Goal: Task Accomplishment & Management: Complete application form

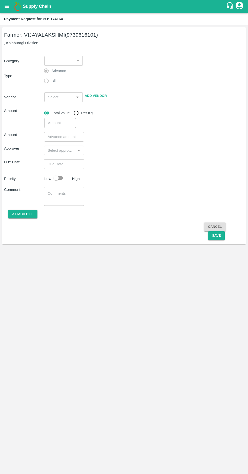
click at [7, 6] on icon "open drawer" at bounding box center [7, 6] width 4 height 3
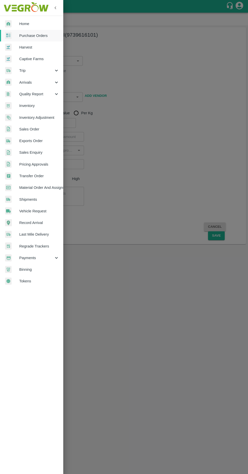
click at [28, 36] on span "Purchase Orders" at bounding box center [39, 36] width 40 height 6
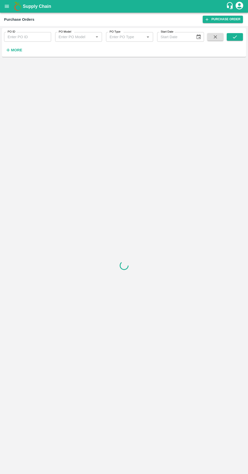
click at [13, 48] on strong "More" at bounding box center [16, 50] width 11 height 4
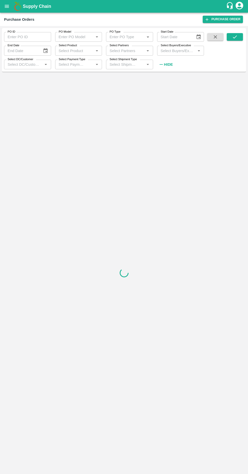
click at [174, 48] on label "Select Buyers/Executive" at bounding box center [175, 45] width 30 height 4
click at [174, 48] on input "Select Buyers/Executive" at bounding box center [176, 50] width 36 height 7
type input "harsh"
click at [165, 88] on input "checkbox" at bounding box center [168, 87] width 10 height 10
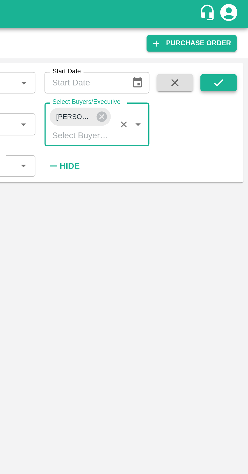
click at [237, 36] on icon "submit" at bounding box center [235, 37] width 6 height 6
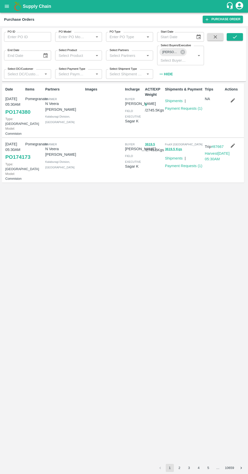
click at [12, 161] on link "PO 174173" at bounding box center [17, 156] width 25 height 9
click at [180, 168] on link "Payment Requests ( 1 )" at bounding box center [183, 166] width 37 height 4
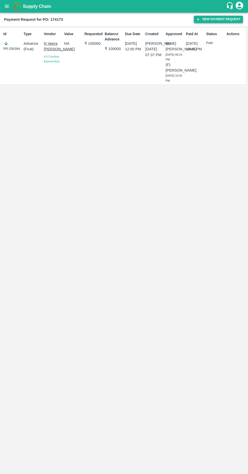
click at [210, 20] on button "New Payment Request" at bounding box center [218, 19] width 49 height 7
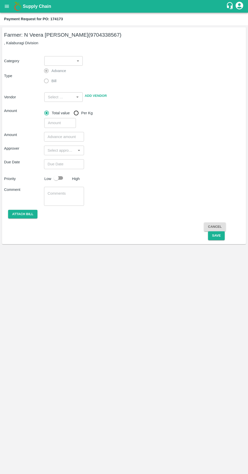
click at [63, 59] on body "Supply Chain Payment Request for PO: 174173 Farmer: N Veera Venkata Subbarao (9…" at bounding box center [124, 237] width 248 height 474
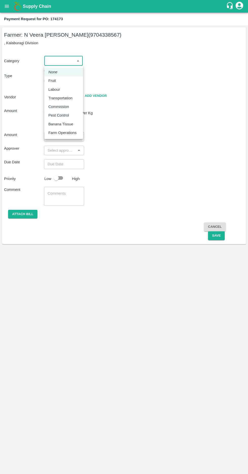
click at [53, 82] on p "Fruit" at bounding box center [52, 81] width 8 height 6
type input "1"
type input "N Veera Venkata Subbarao - 9704338567(Farmer)"
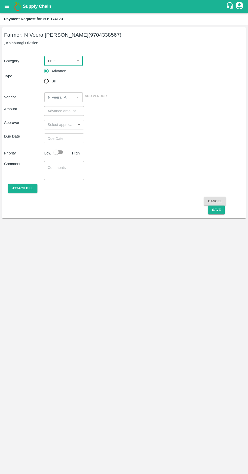
click at [48, 81] on input "Bill" at bounding box center [46, 81] width 10 height 10
radio input "true"
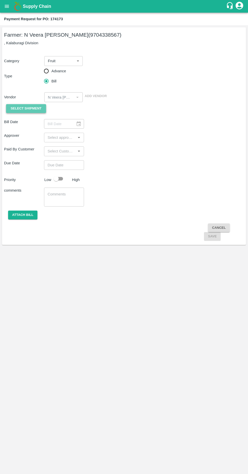
click at [28, 106] on span "Select Shipment" at bounding box center [26, 109] width 31 height 6
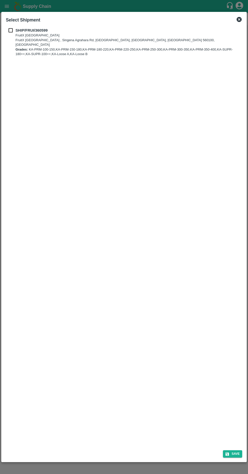
click at [9, 29] on input "checkbox" at bounding box center [11, 31] width 10 height 6
checkbox input "true"
click at [231, 453] on button "Save" at bounding box center [232, 453] width 19 height 7
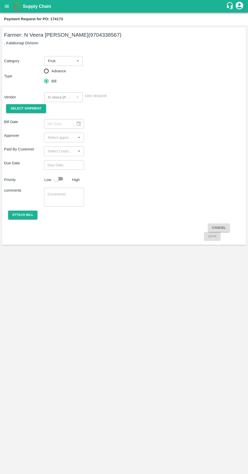
type input "08/09/2025"
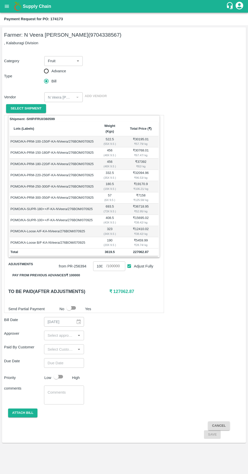
click at [62, 332] on input "input" at bounding box center [59, 335] width 29 height 7
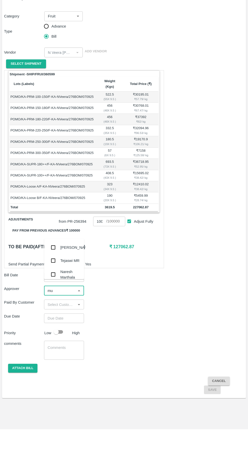
type input "muk"
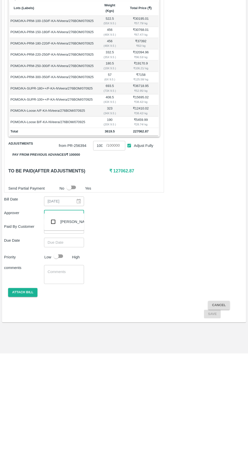
click at [56, 342] on input "checkbox" at bounding box center [53, 342] width 10 height 10
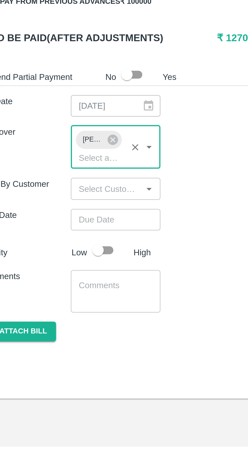
click at [57, 368] on input "Choose date" at bounding box center [62, 373] width 36 height 10
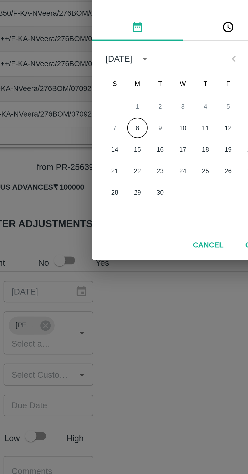
click at [102, 248] on button "8" at bounding box center [103, 248] width 9 height 9
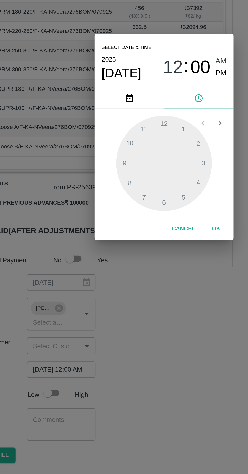
click at [159, 200] on span "PM" at bounding box center [157, 199] width 7 height 7
click at [97, 251] on div at bounding box center [124, 252] width 56 height 56
type input "08/09/2025 09:00 PM"
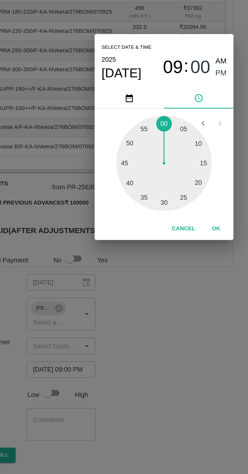
click at [156, 292] on button "OK" at bounding box center [154, 290] width 16 height 9
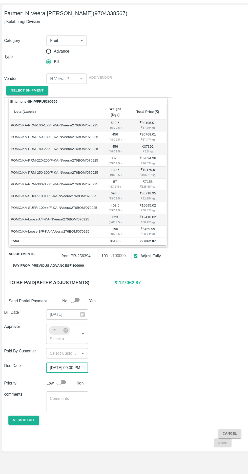
click at [58, 381] on input "checkbox" at bounding box center [56, 386] width 29 height 10
checkbox input "true"
click at [21, 418] on button "Attach bill" at bounding box center [22, 422] width 29 height 9
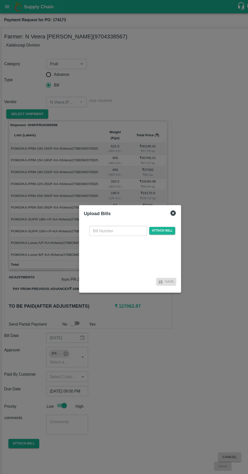
click at [99, 219] on input "text" at bounding box center [112, 220] width 55 height 10
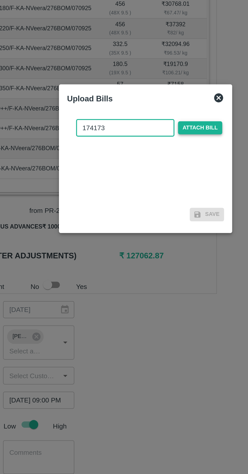
type input "174173"
click at [157, 218] on span "Attach bill" at bounding box center [154, 219] width 25 height 7
click at [0, 0] on input "Attach bill" at bounding box center [0, 0] width 0 height 0
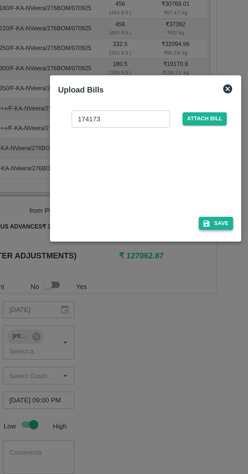
click at [170, 271] on button "Save" at bounding box center [163, 273] width 19 height 7
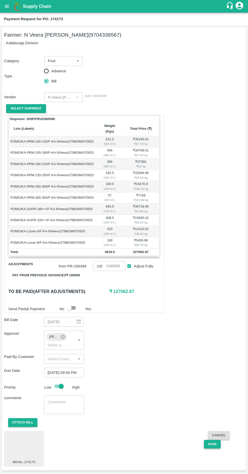
click at [211, 440] on button "Save" at bounding box center [212, 444] width 17 height 9
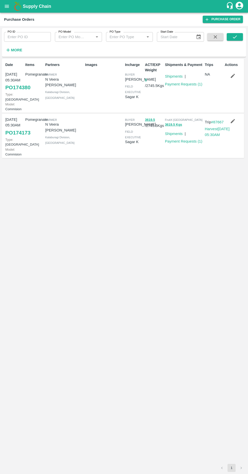
click at [13, 50] on strong "More" at bounding box center [16, 50] width 11 height 4
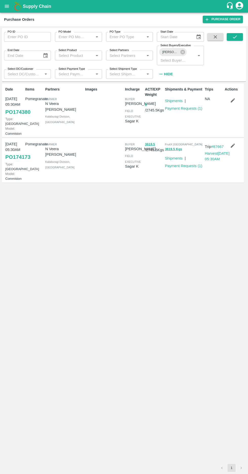
click at [180, 47] on label "Select Buyers/Executive" at bounding box center [175, 45] width 30 height 4
click at [180, 57] on input "Select Buyers/Executive" at bounding box center [172, 60] width 29 height 7
click at [182, 50] on icon at bounding box center [182, 52] width 5 height 5
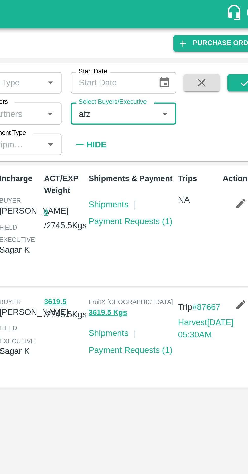
type input "afza"
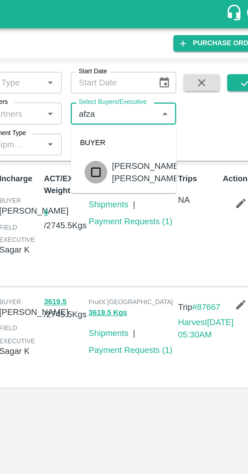
click at [168, 78] on input "checkbox" at bounding box center [168, 77] width 10 height 10
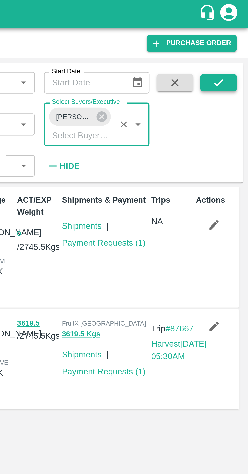
click at [233, 40] on icon "submit" at bounding box center [235, 37] width 6 height 6
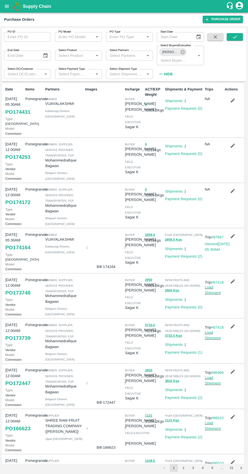
click at [13, 117] on link "PO 174431" at bounding box center [17, 111] width 25 height 9
click at [183, 110] on link "Payment Requests ( 0 )" at bounding box center [183, 108] width 37 height 4
click at [183, 258] on link "Payment Requests ( 2 )" at bounding box center [183, 256] width 37 height 4
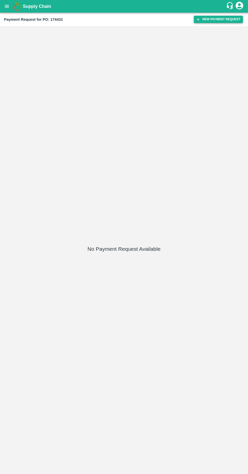
click at [209, 18] on button "New Payment Request" at bounding box center [218, 19] width 49 height 7
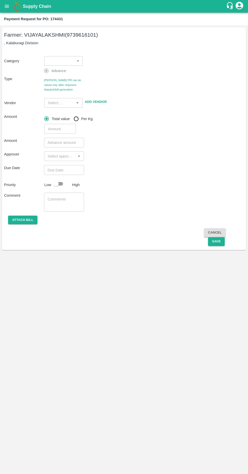
click at [64, 61] on body "Supply Chain Payment Request for PO: 174431 Farmer: VIJAYALAKSHMI (9739616101) …" at bounding box center [124, 237] width 248 height 474
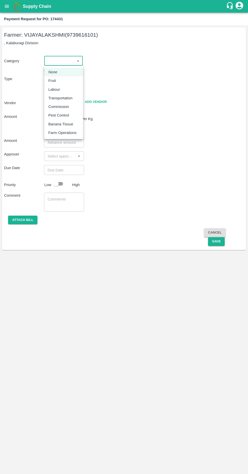
click at [53, 72] on em "None" at bounding box center [52, 72] width 9 height 6
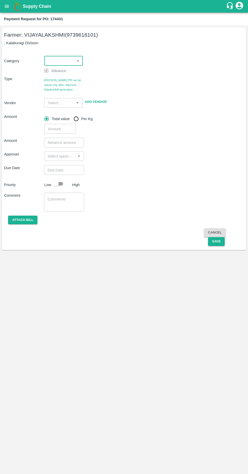
click at [57, 58] on body "Supply Chain Payment Request for PO: 174431 Farmer: VIJAYALAKSHMI (9739616101) …" at bounding box center [124, 237] width 248 height 474
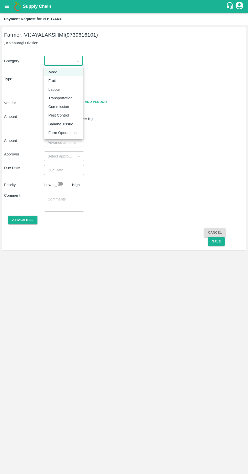
click at [52, 81] on p "Fruit" at bounding box center [52, 81] width 8 height 6
type input "1"
type input "VIJAYALAKSHMI - 9739616101(Farmer)"
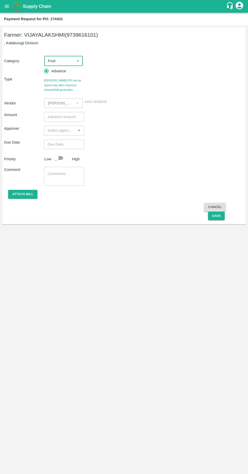
click at [59, 115] on input "number" at bounding box center [64, 117] width 40 height 10
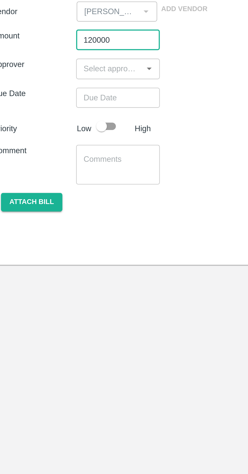
type input "120000"
click at [53, 132] on input "input" at bounding box center [59, 130] width 29 height 7
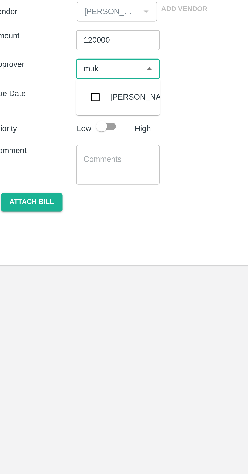
type input "muku"
click at [55, 143] on input "checkbox" at bounding box center [53, 144] width 10 height 10
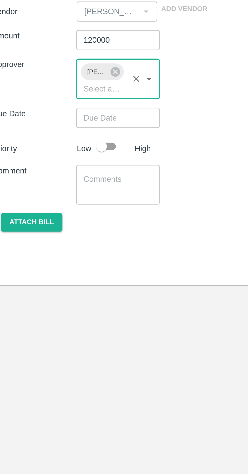
click at [52, 143] on input "input" at bounding box center [56, 140] width 22 height 7
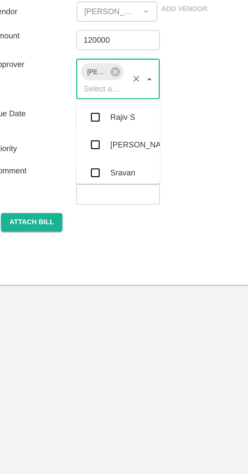
scroll to position [393, 0]
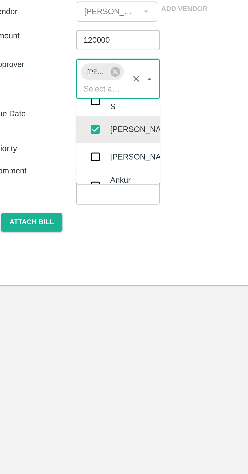
click at [117, 190] on div "Comment x ​" at bounding box center [124, 185] width 240 height 19
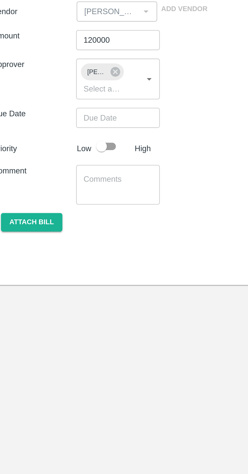
click at [53, 153] on input "Choose date" at bounding box center [62, 154] width 36 height 10
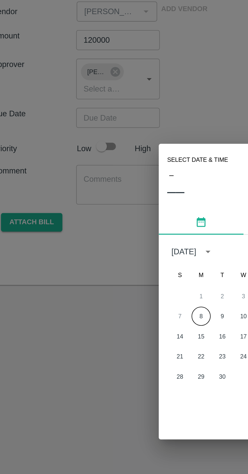
click at [103, 247] on button "8" at bounding box center [103, 248] width 9 height 9
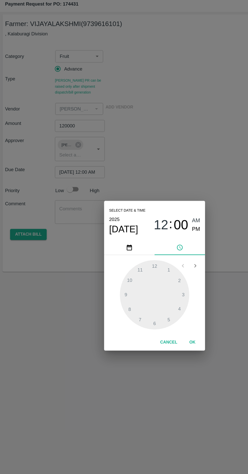
click at [158, 200] on span "PM" at bounding box center [157, 199] width 7 height 7
click at [97, 249] on div at bounding box center [124, 252] width 56 height 56
type input "08/09/2025 09:00 PM"
click at [154, 290] on button "OK" at bounding box center [154, 290] width 16 height 9
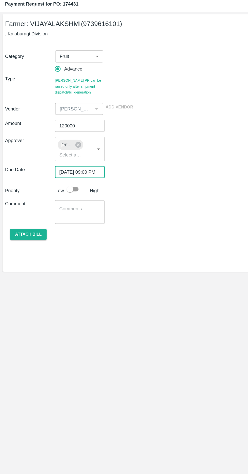
scroll to position [0, 4]
click at [62, 171] on input "checkbox" at bounding box center [56, 168] width 29 height 10
checkbox input "true"
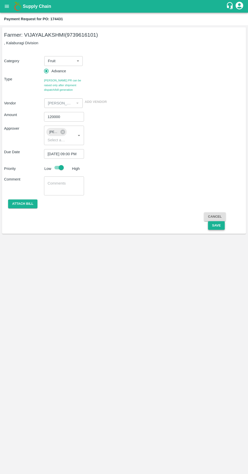
click at [218, 226] on button "Save" at bounding box center [216, 225] width 17 height 9
